Goal: Task Accomplishment & Management: Use online tool/utility

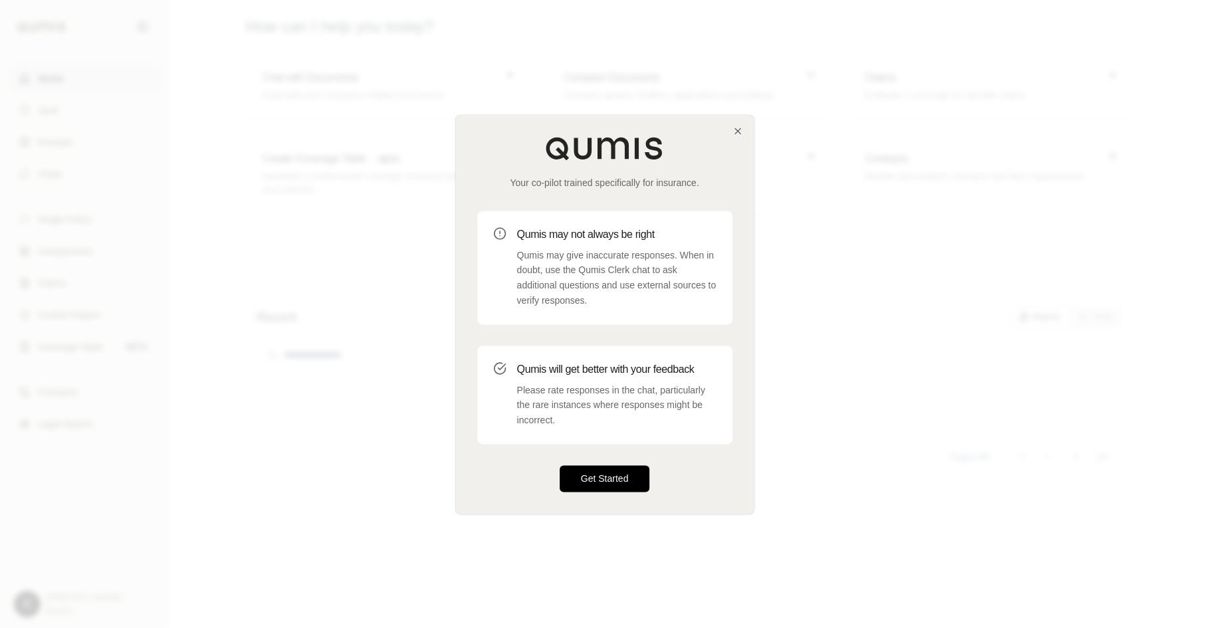
click at [617, 485] on button "Get Started" at bounding box center [604, 478] width 90 height 27
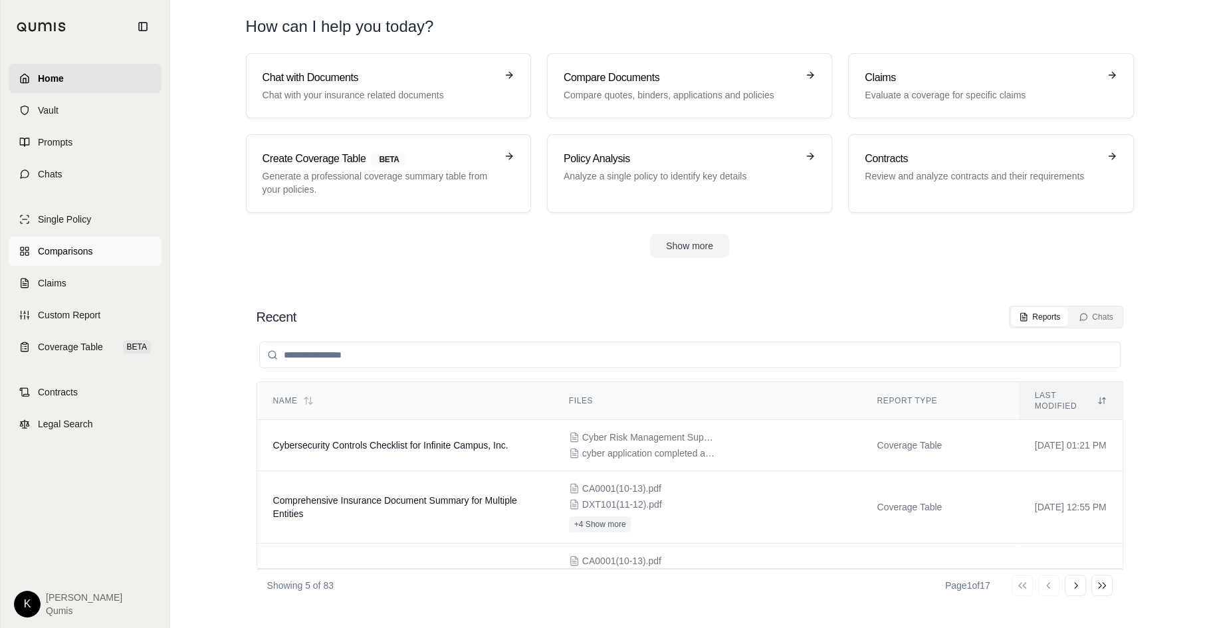
click at [73, 252] on span "Comparisons" at bounding box center [65, 251] width 54 height 13
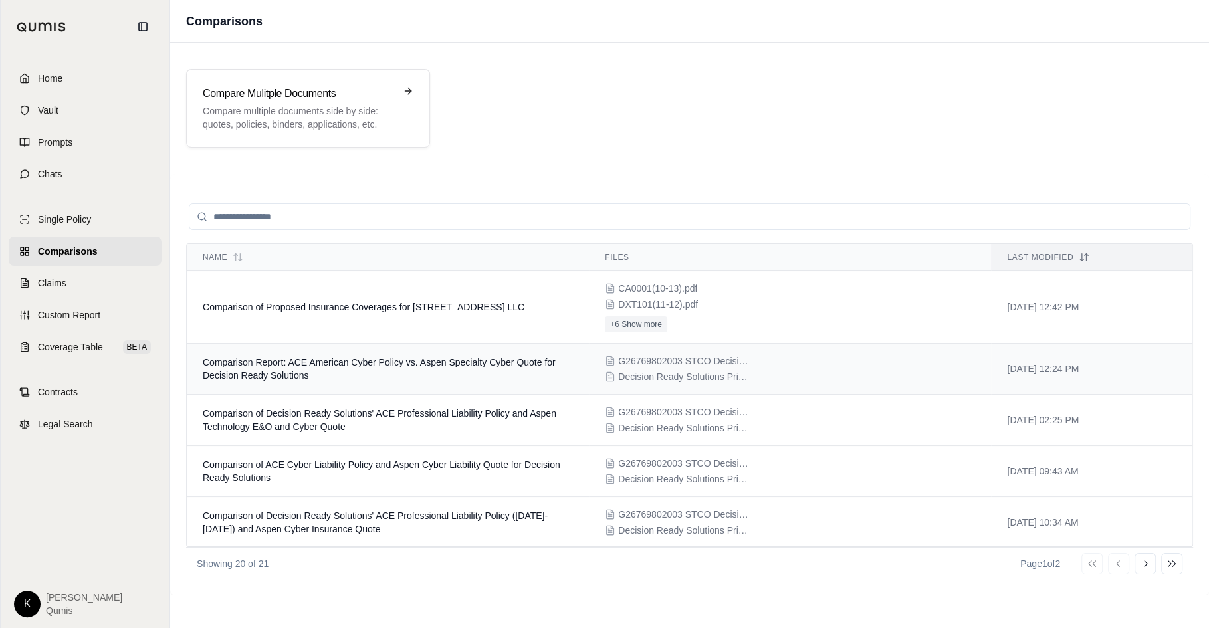
click at [398, 381] on td "Comparison Report: ACE American Cyber Policy vs. Aspen Specialty Cyber Quote fo…" at bounding box center [388, 369] width 402 height 51
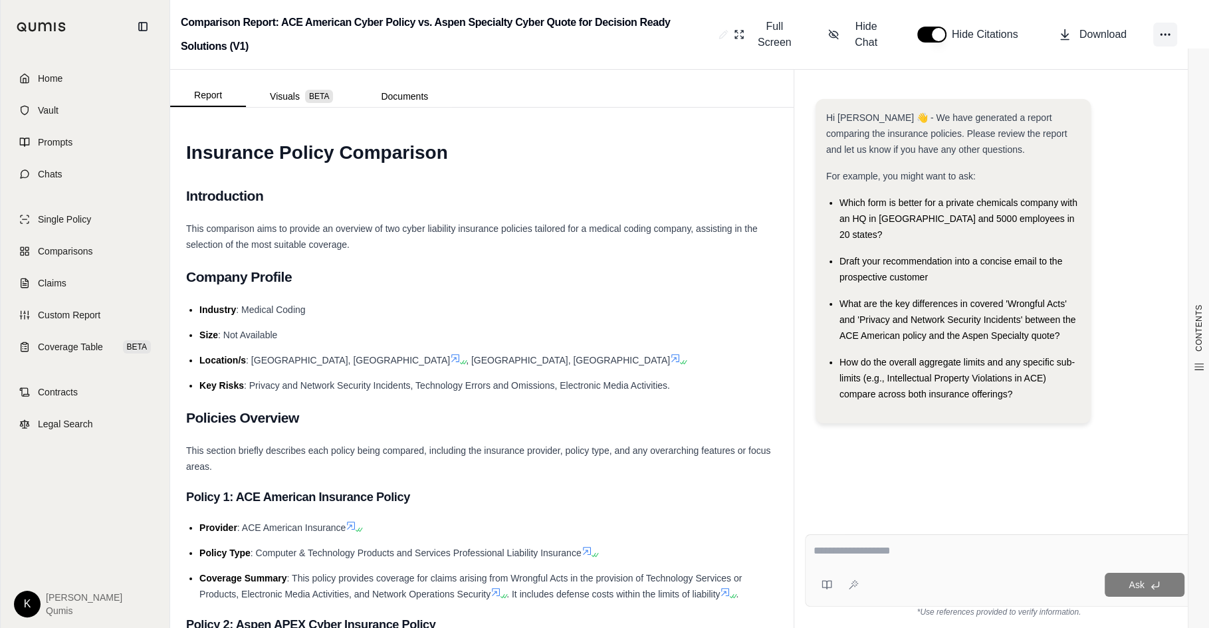
click at [1166, 28] on icon at bounding box center [1164, 34] width 13 height 13
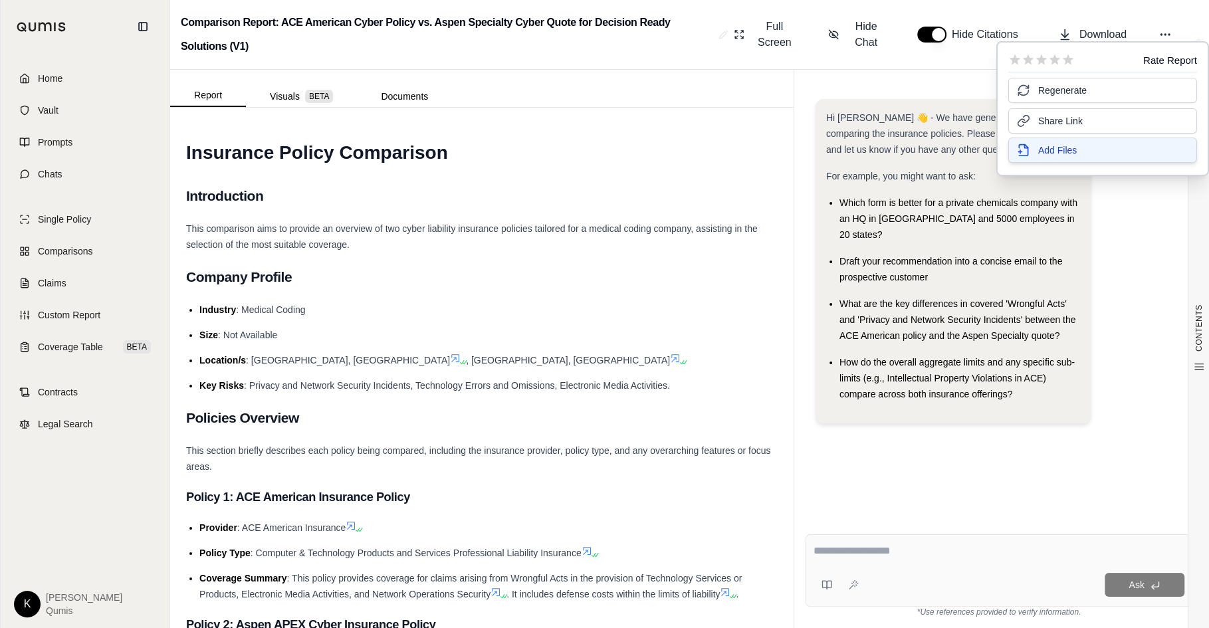
click at [1107, 155] on button "Add Files" at bounding box center [1102, 150] width 189 height 25
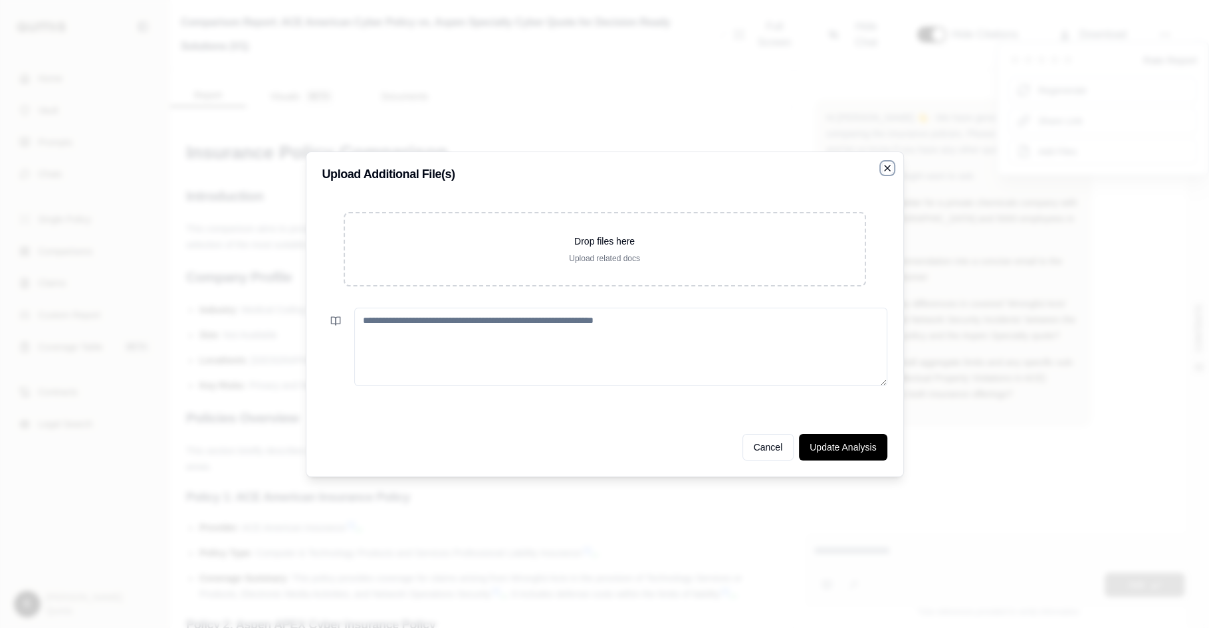
click at [885, 167] on icon "button" at bounding box center [887, 168] width 11 height 11
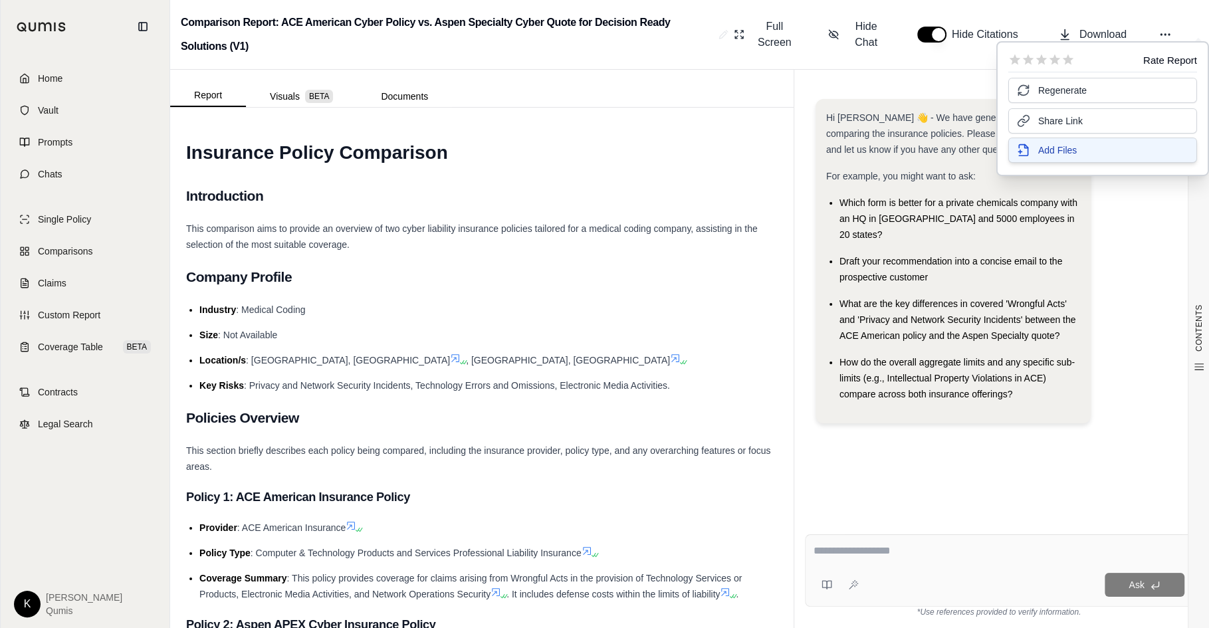
click at [1067, 152] on span "Add Files" at bounding box center [1057, 150] width 39 height 13
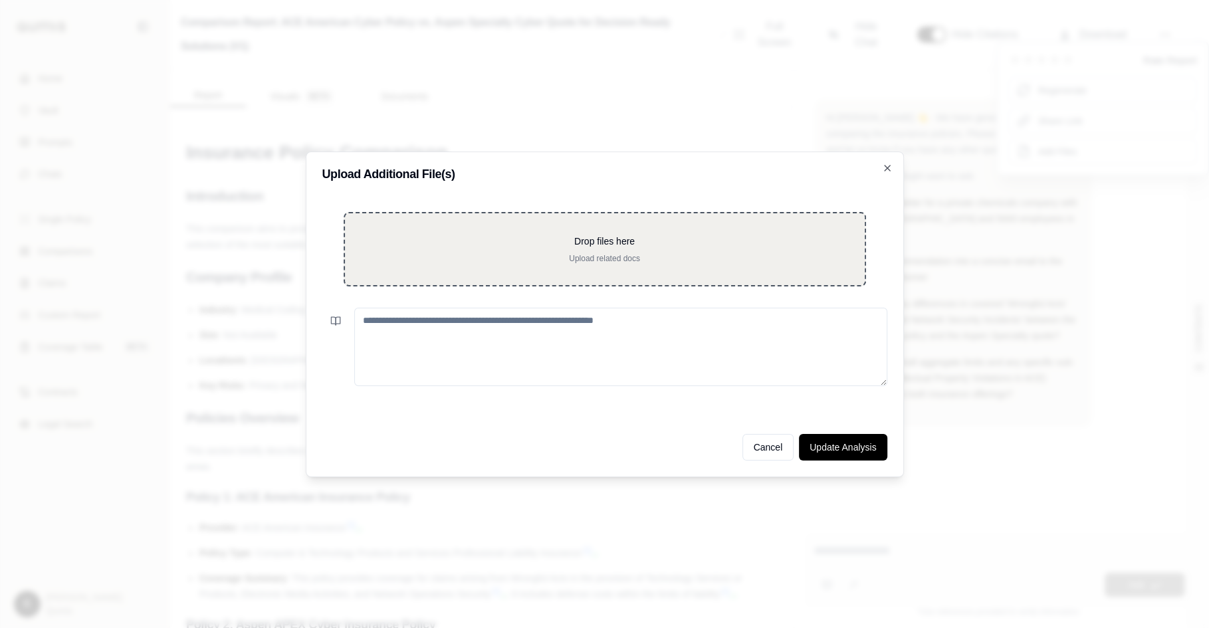
click at [619, 249] on div "Drop files here Upload related docs" at bounding box center [604, 249] width 477 height 29
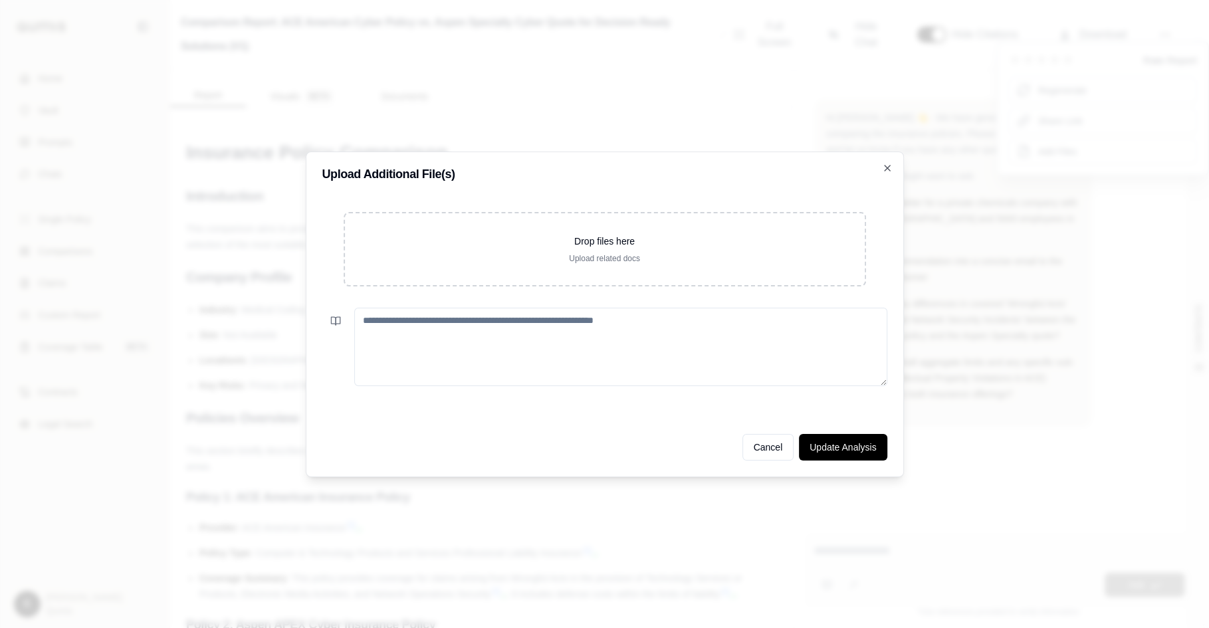
type input "**********"
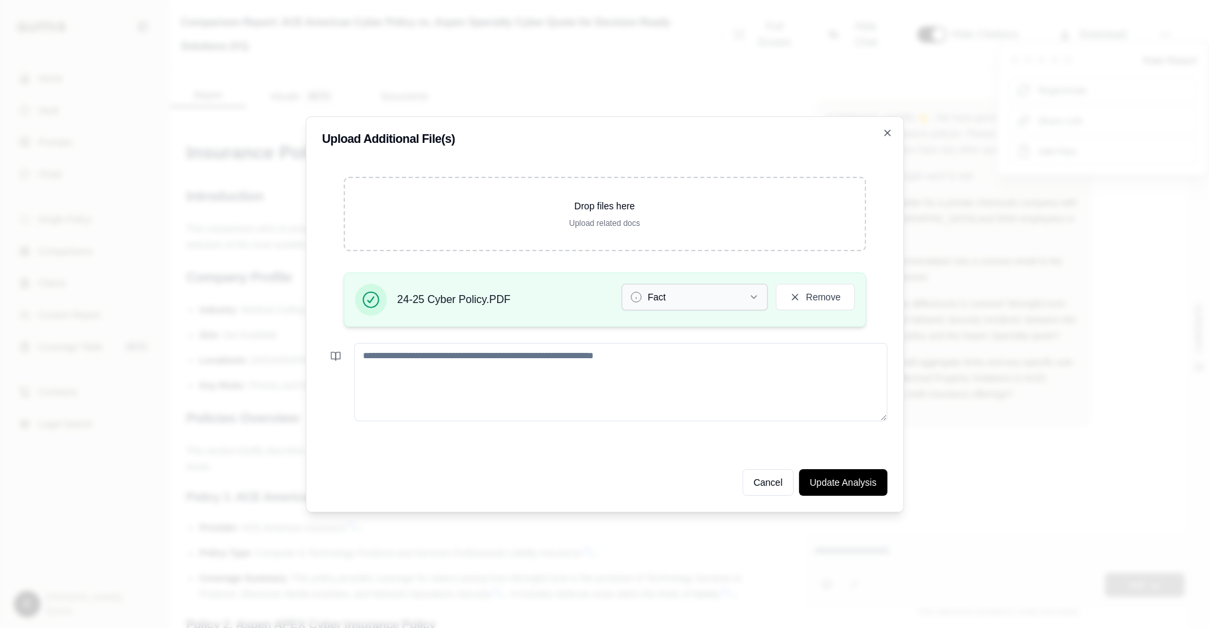
click at [752, 301] on icon "button" at bounding box center [753, 297] width 11 height 11
click at [849, 491] on button "Update Analysis" at bounding box center [843, 482] width 88 height 27
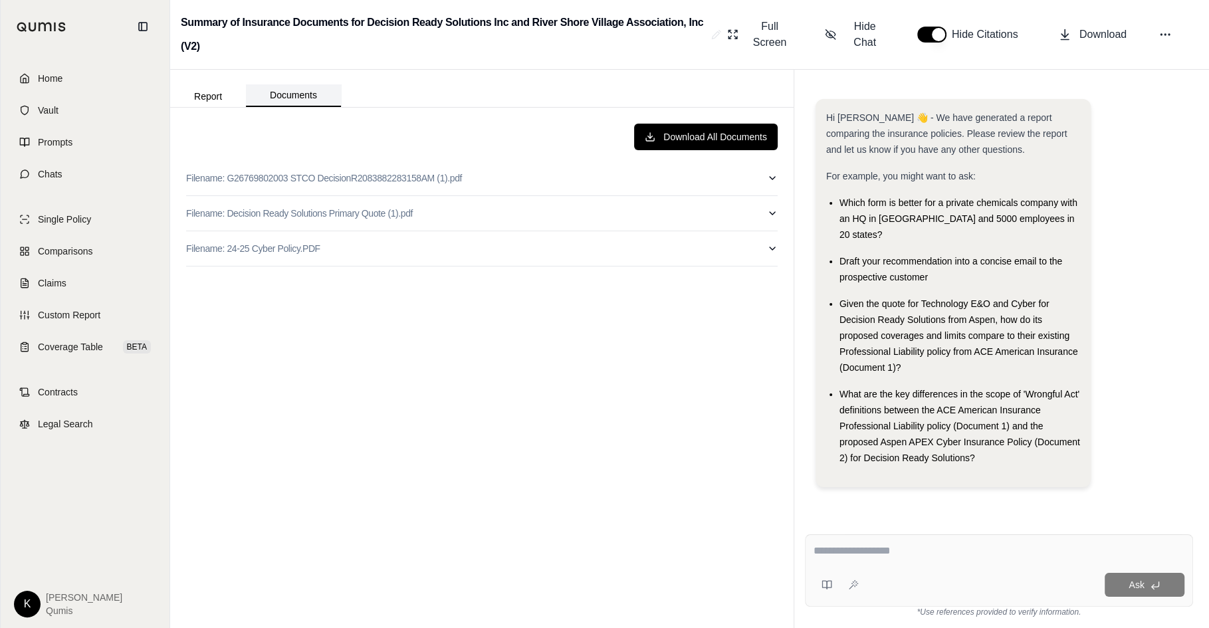
click at [275, 86] on button "Documents" at bounding box center [293, 95] width 95 height 23
